Goal: Information Seeking & Learning: Learn about a topic

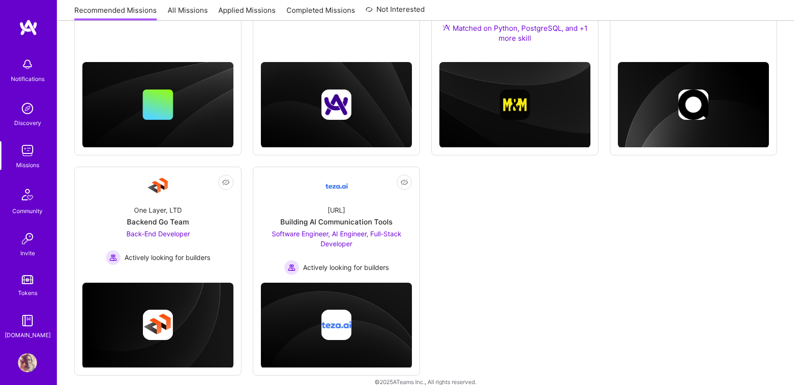
scroll to position [252, 0]
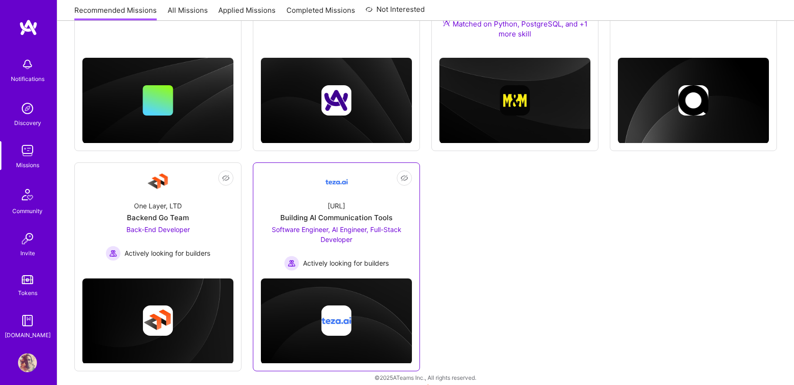
click at [369, 209] on div "[URL] Building AI Communication Tools Software Engineer, AI Engineer, Full-Stac…" at bounding box center [336, 232] width 151 height 78
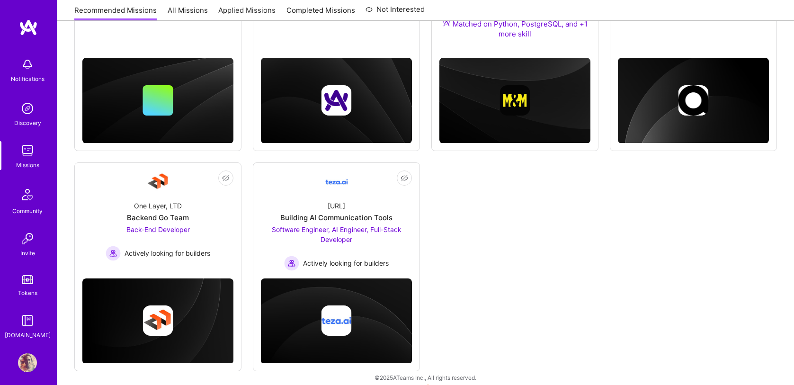
scroll to position [71, 0]
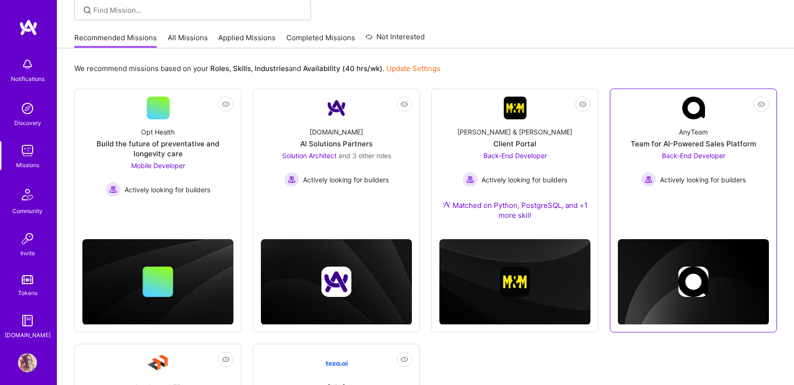
click at [663, 212] on div "Not Interested AnyTeam Team for AI-Powered Sales Platform Back-End Developer Ac…" at bounding box center [693, 210] width 167 height 243
click at [673, 145] on div "Team for AI-Powered Sales Platform" at bounding box center [693, 144] width 125 height 10
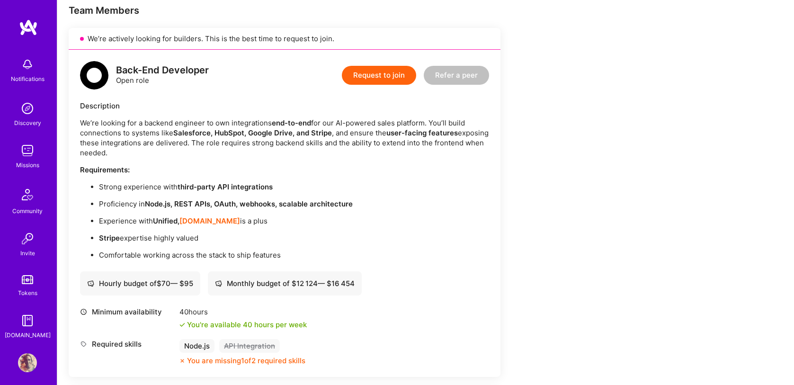
scroll to position [173, 0]
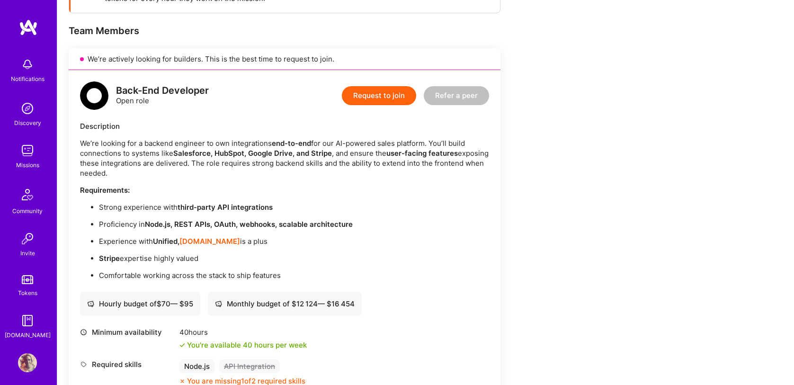
click at [170, 240] on strong "Unified," at bounding box center [166, 241] width 27 height 9
copy strong "Unified"
click at [151, 222] on strong "Node.js, REST APIs, OAuth, webhooks, scalable architecture" at bounding box center [249, 224] width 208 height 9
drag, startPoint x: 155, startPoint y: 240, endPoint x: 221, endPoint y: 241, distance: 66.3
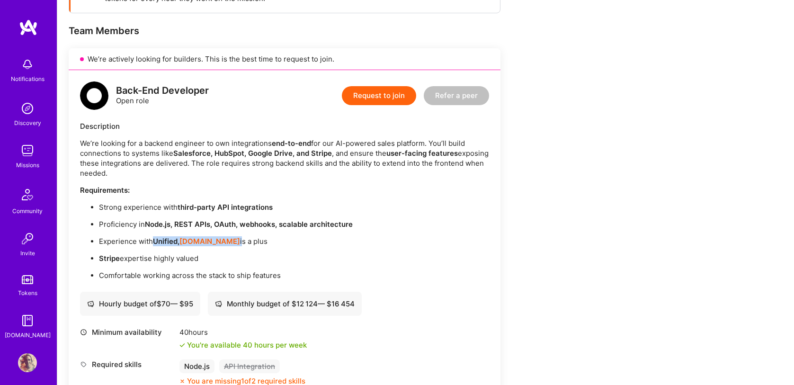
click at [221, 241] on p "Experience with Unified, [DOMAIN_NAME] is a plus" at bounding box center [294, 241] width 390 height 10
copy p "Unified, [DOMAIN_NAME]"
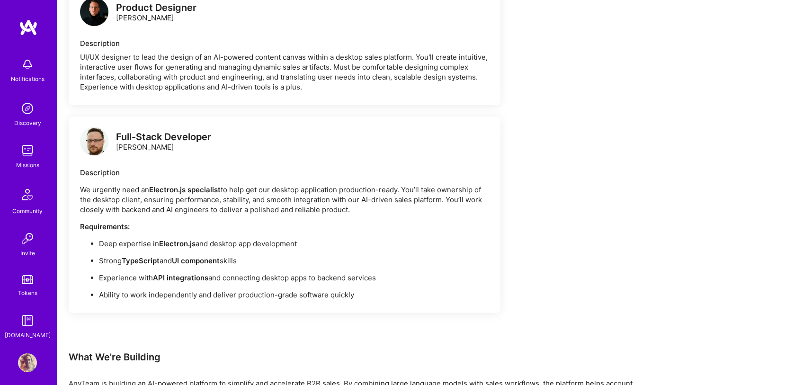
scroll to position [742, 0]
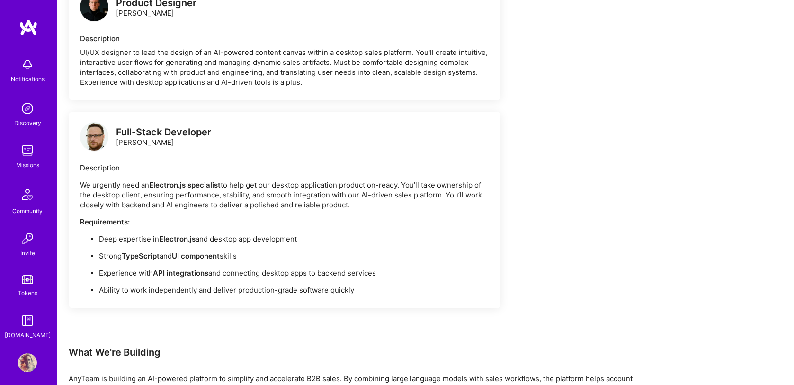
click at [93, 144] on img at bounding box center [94, 136] width 28 height 28
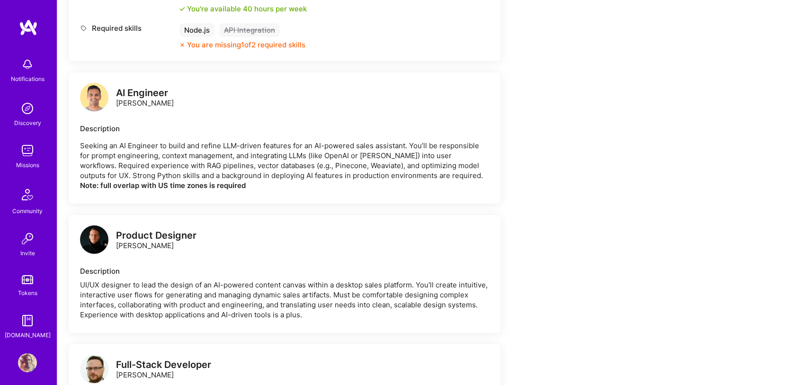
scroll to position [502, 0]
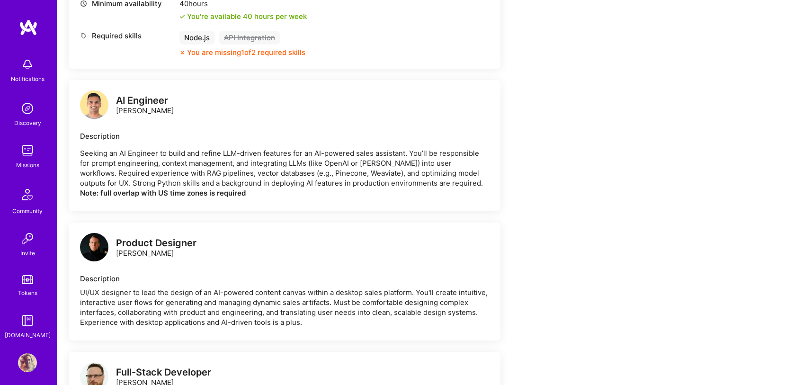
click at [97, 100] on img at bounding box center [94, 104] width 28 height 28
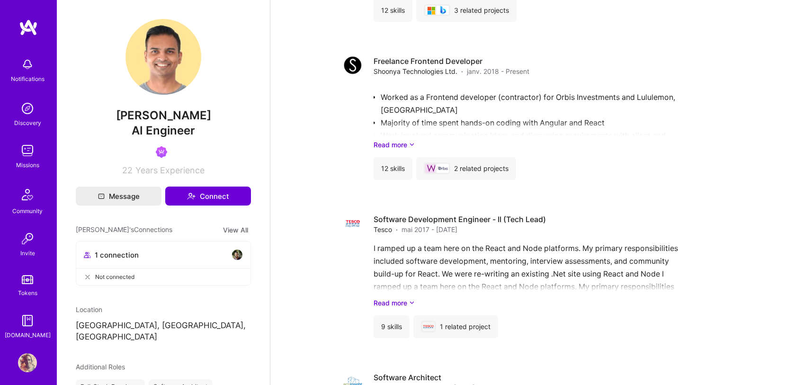
scroll to position [944, 0]
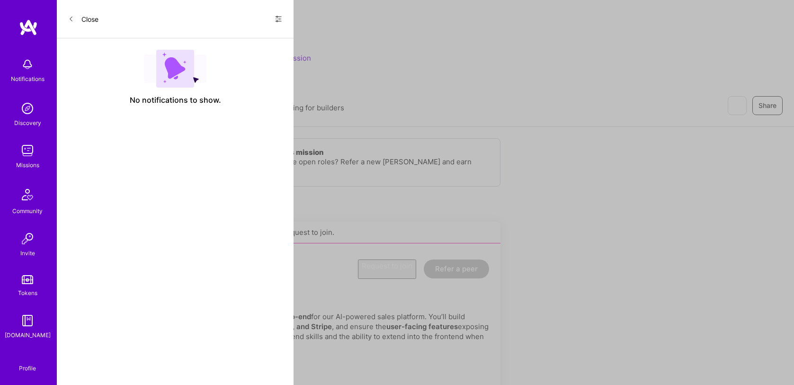
scroll to position [71, 0]
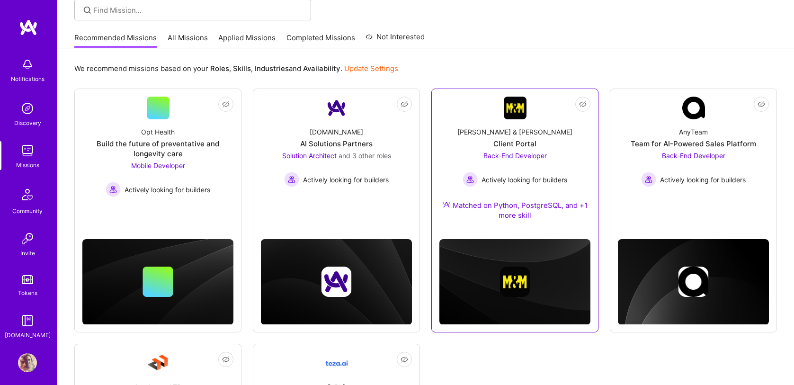
click at [556, 138] on div "[PERSON_NAME] & [PERSON_NAME] Client Portal Back-End Developer Actively looking…" at bounding box center [514, 175] width 151 height 112
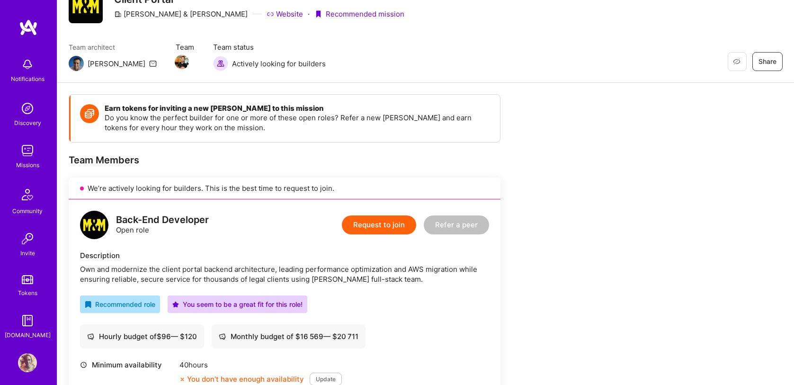
scroll to position [36, 0]
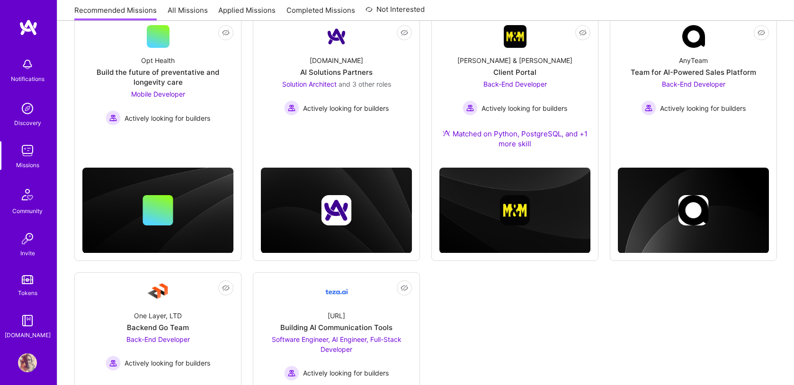
scroll to position [261, 0]
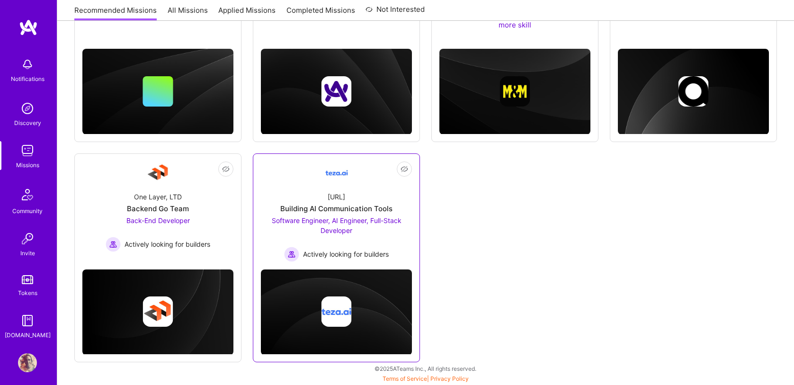
click at [279, 189] on div "[URL] Building AI Communication Tools Software Engineer, AI Engineer, Full-Stac…" at bounding box center [336, 223] width 151 height 78
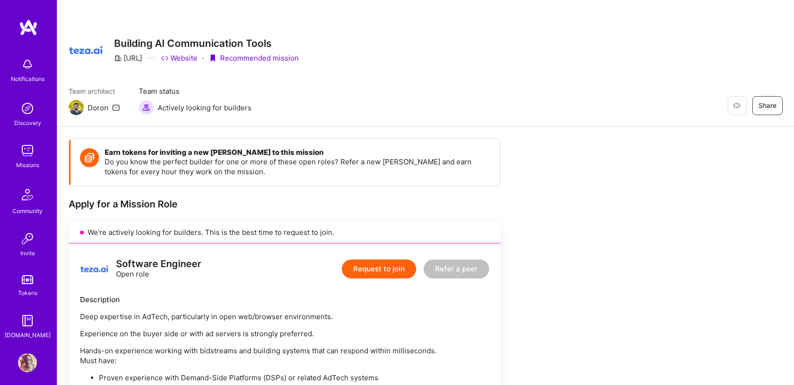
click at [31, 34] on img at bounding box center [28, 27] width 19 height 17
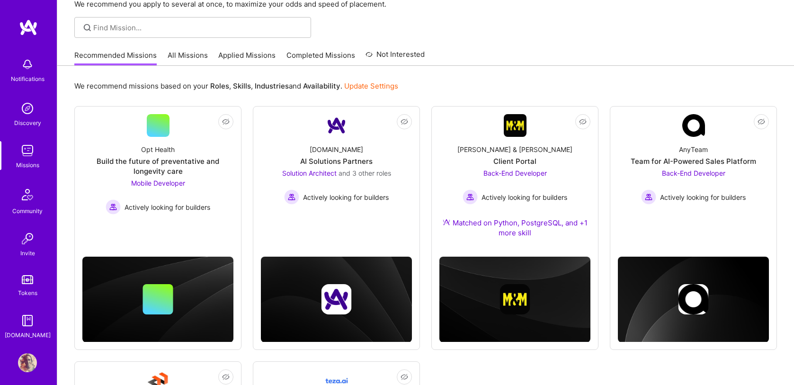
scroll to position [42, 0]
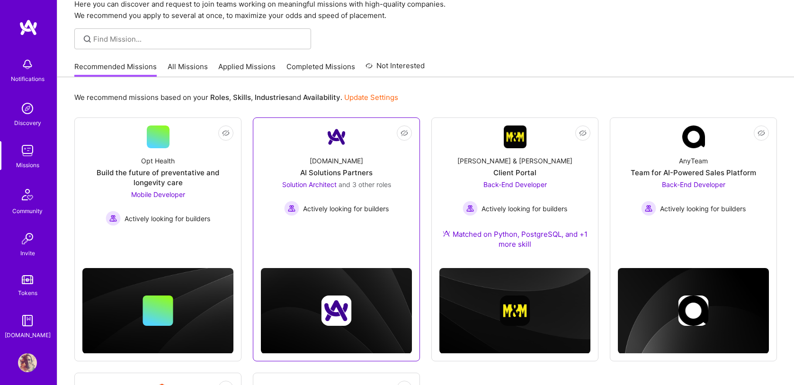
click at [406, 155] on div "[DOMAIN_NAME] AI Solutions Partners Solution Architect and 3 other roles Active…" at bounding box center [336, 182] width 151 height 68
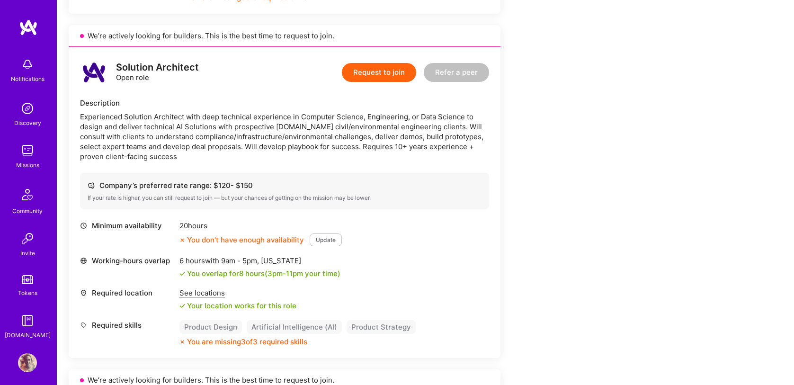
scroll to position [543, 0]
